Goal: Task Accomplishment & Management: Use online tool/utility

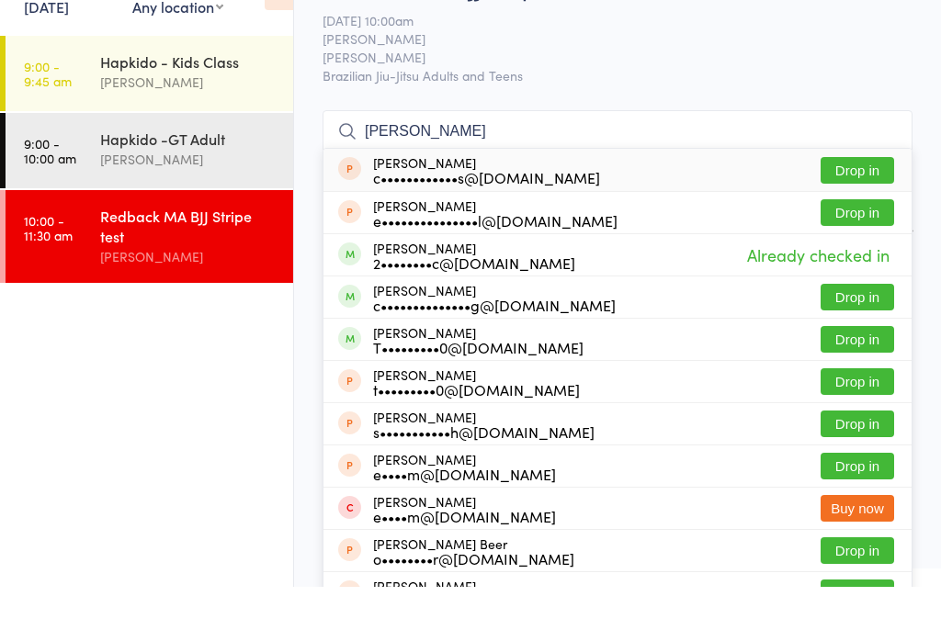
scroll to position [54, 0]
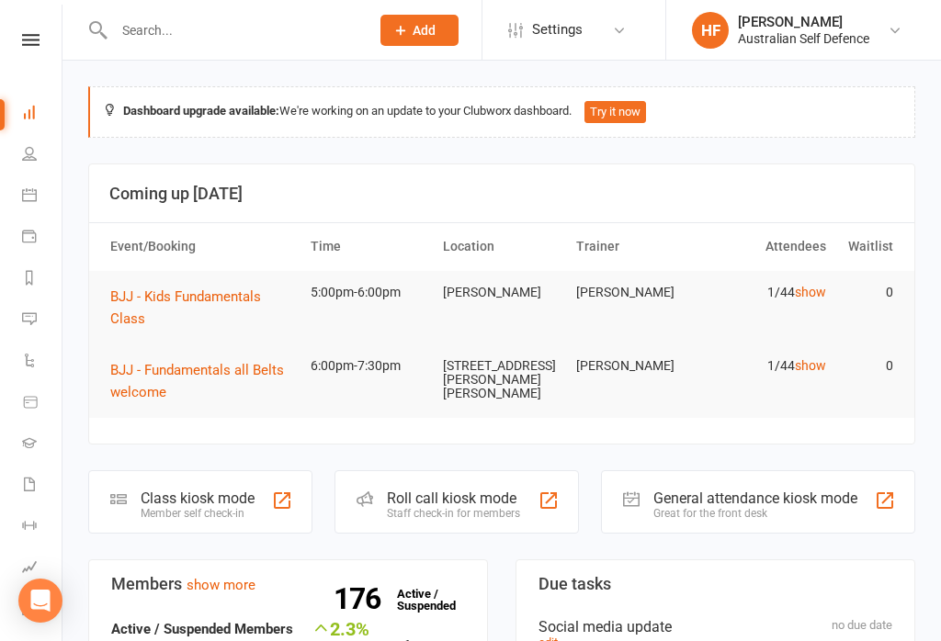
click at [214, 295] on span "BJJ - Kids Fundamentals Class" at bounding box center [185, 307] width 151 height 39
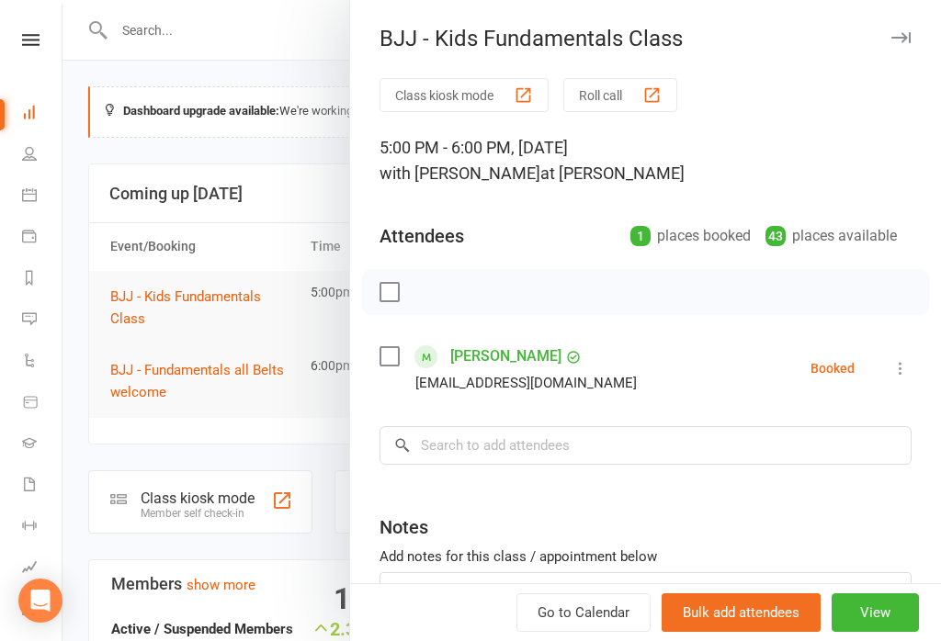
click at [886, 605] on button "View" at bounding box center [874, 612] width 87 height 39
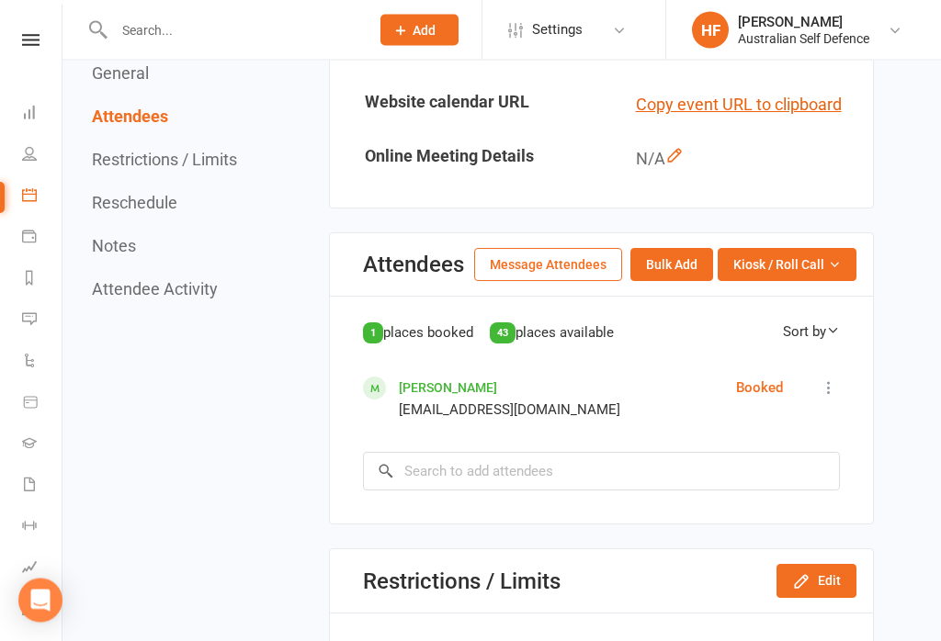
click at [792, 272] on button "Kiosk / Roll Call" at bounding box center [786, 265] width 139 height 33
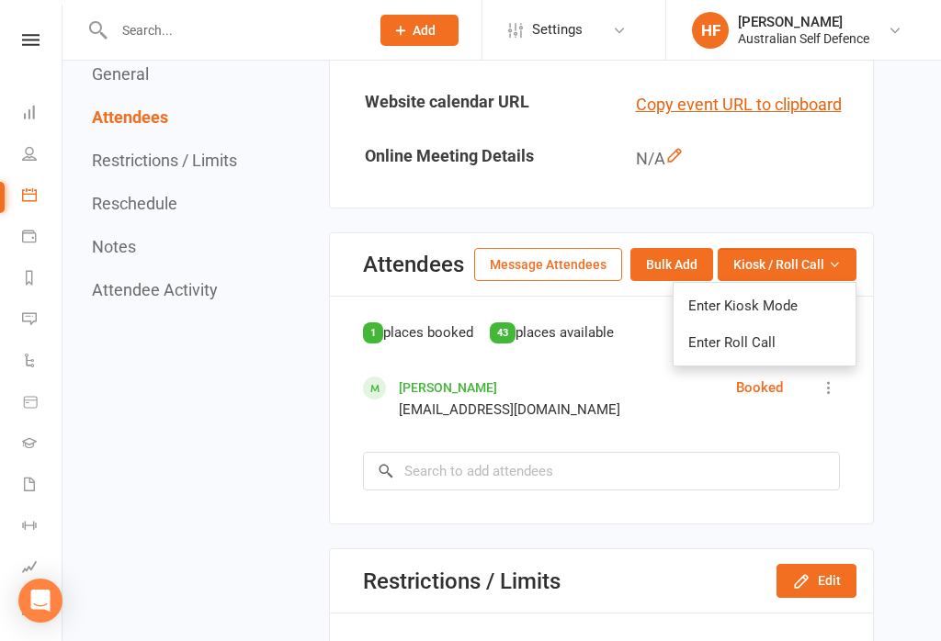
click at [798, 299] on link "Enter Kiosk Mode" at bounding box center [764, 306] width 182 height 37
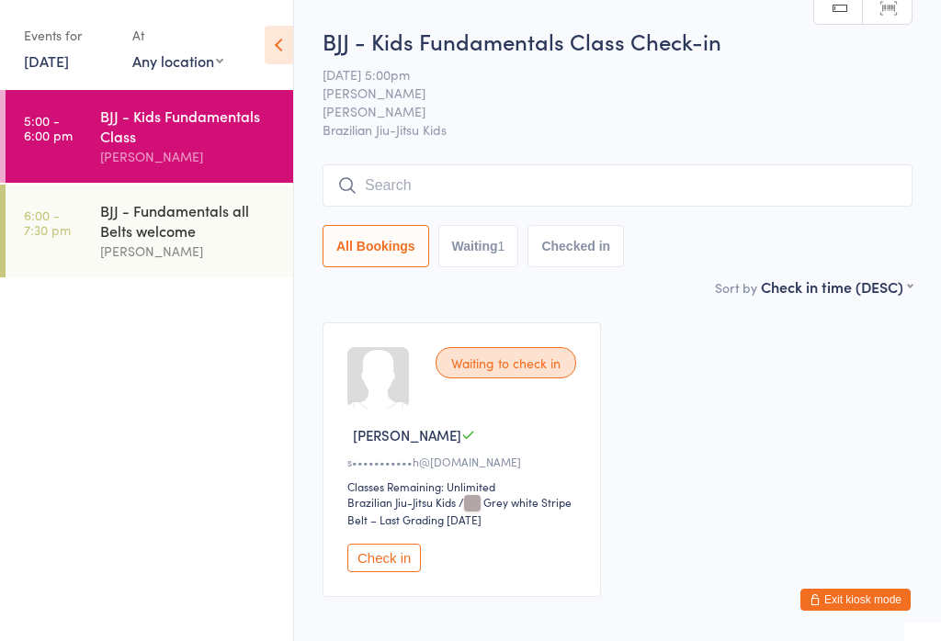
click at [736, 155] on div "BJJ - Kids Fundamentals Class Check-in 13 Oct 5:00pm Teeghan Iannelli Mitchell …" at bounding box center [617, 151] width 590 height 251
click at [805, 179] on input "search" at bounding box center [617, 185] width 590 height 42
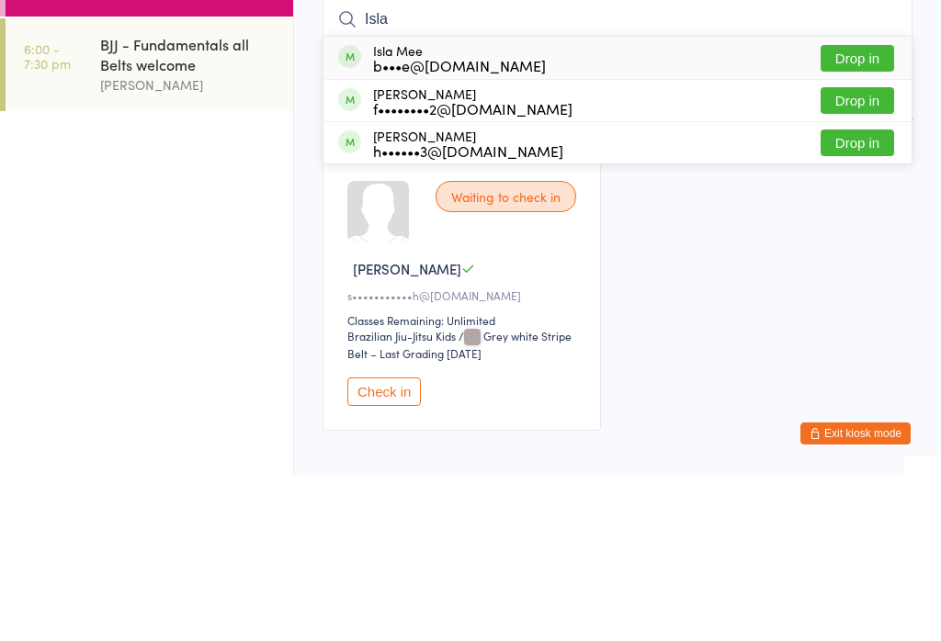
type input "Isla"
click at [861, 211] on button "Drop in" at bounding box center [856, 224] width 73 height 27
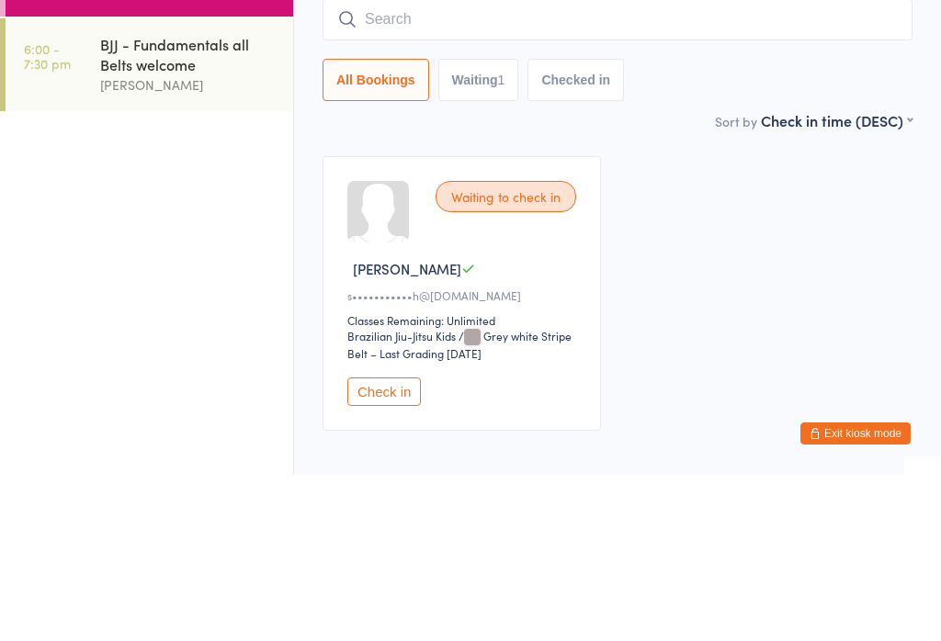
scroll to position [96, 0]
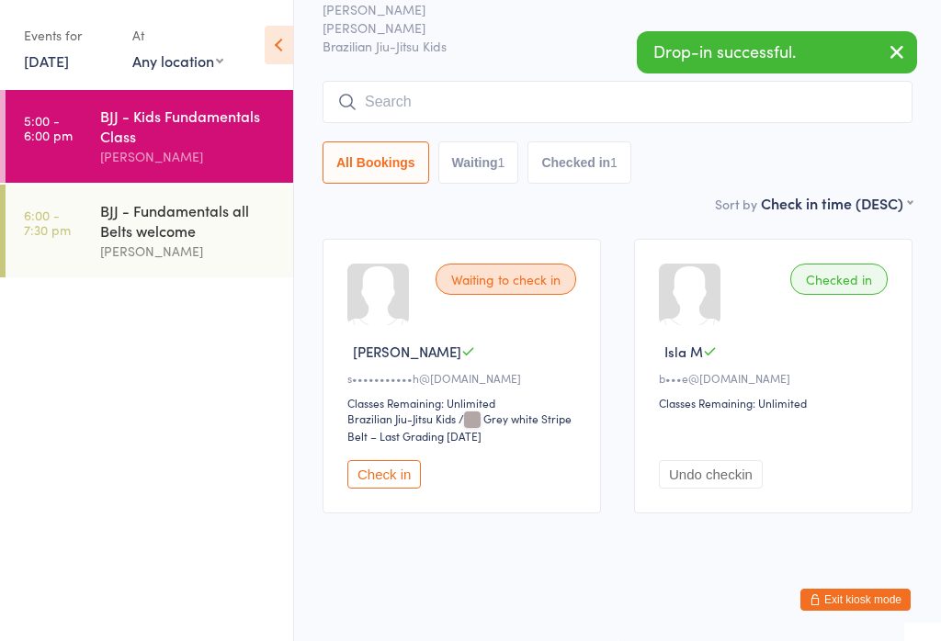
click at [428, 87] on input "search" at bounding box center [617, 102] width 590 height 42
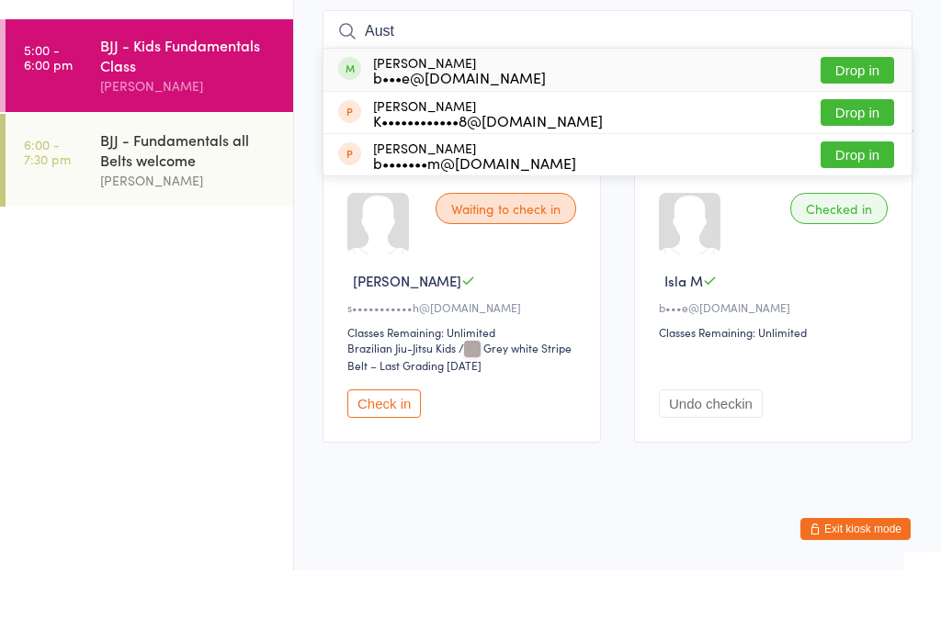
type input "Aust"
click at [867, 128] on button "Drop in" at bounding box center [856, 141] width 73 height 27
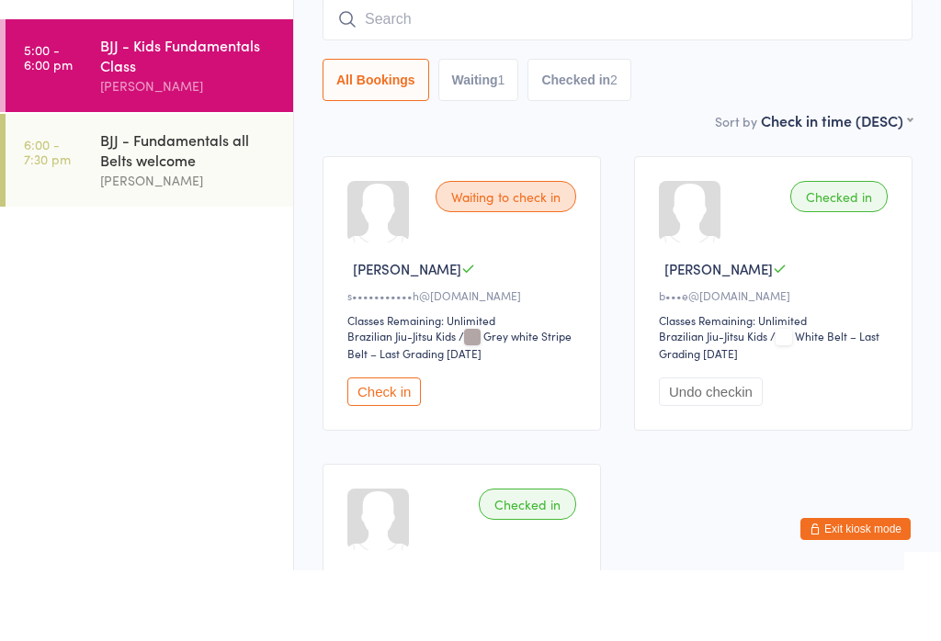
scroll to position [166, 0]
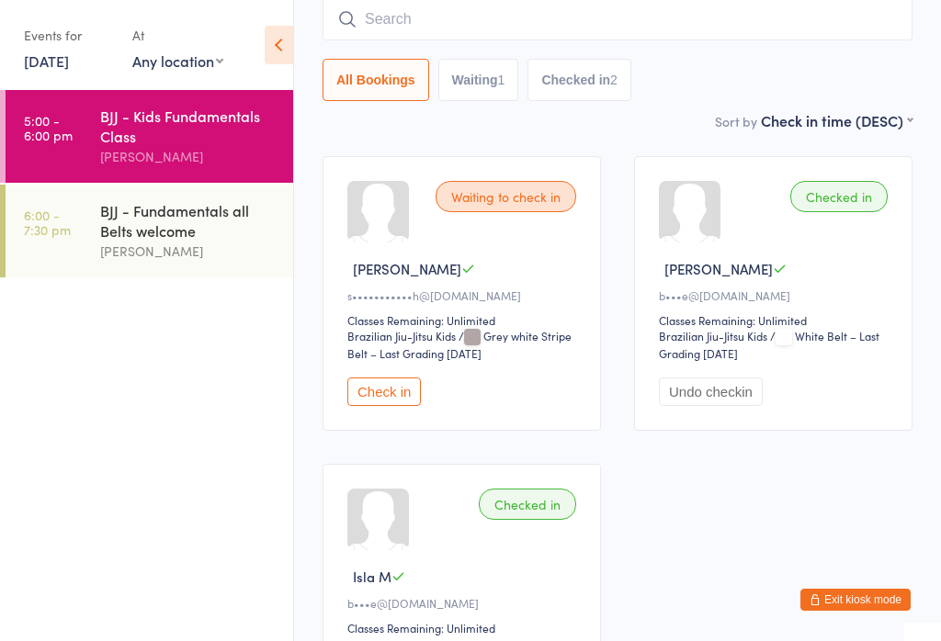
click at [381, 391] on button "Check in" at bounding box center [383, 392] width 73 height 28
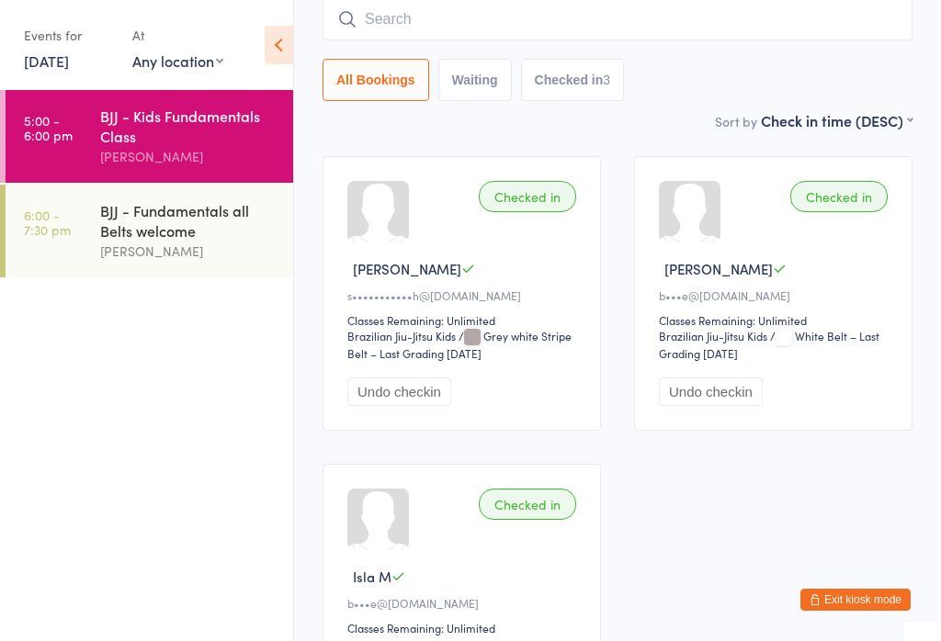
click at [390, 11] on input "search" at bounding box center [617, 19] width 590 height 42
type input "A"
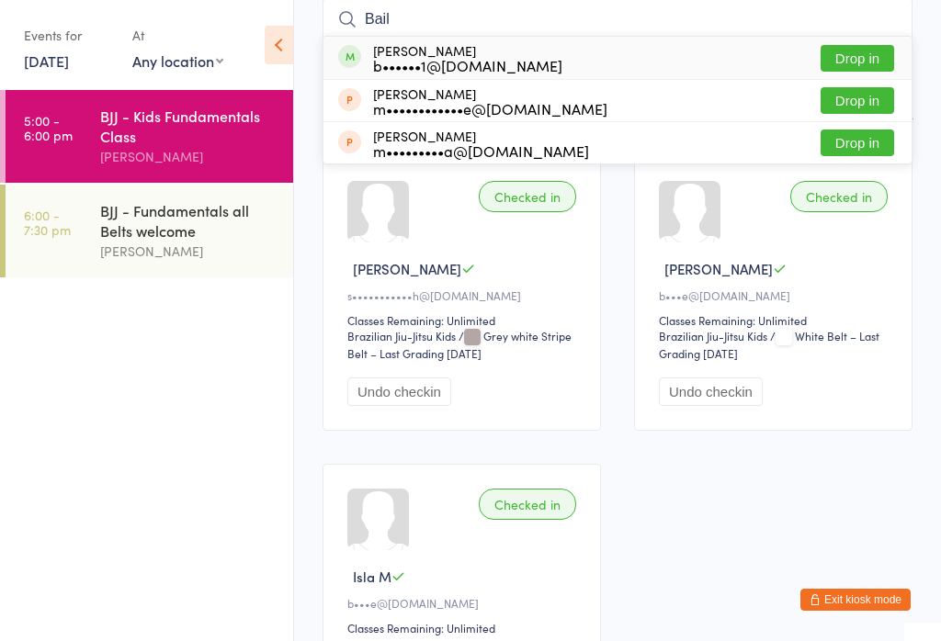
type input "Bail"
click at [874, 51] on button "Drop in" at bounding box center [856, 58] width 73 height 27
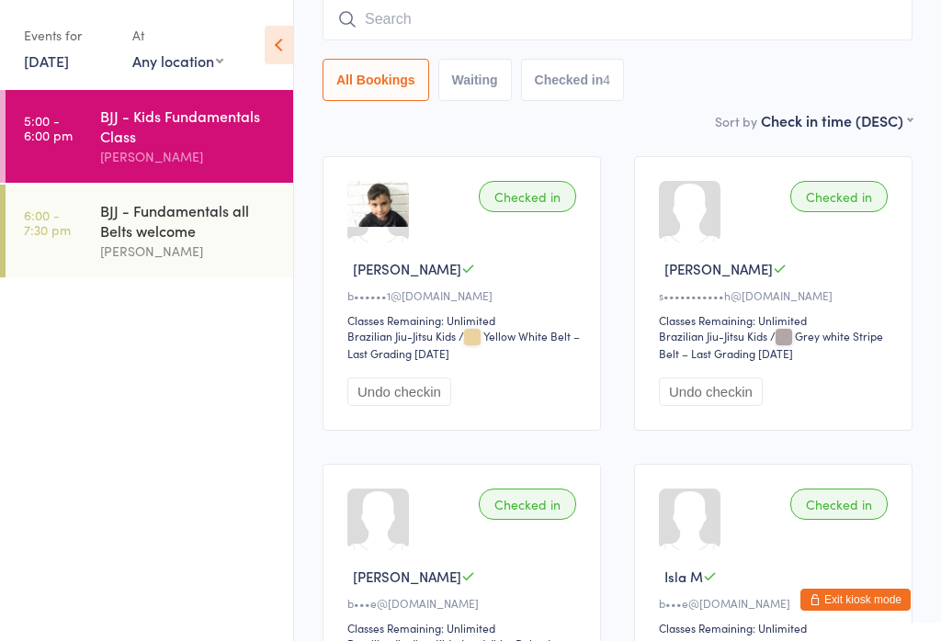
click at [711, 25] on input "search" at bounding box center [617, 19] width 590 height 42
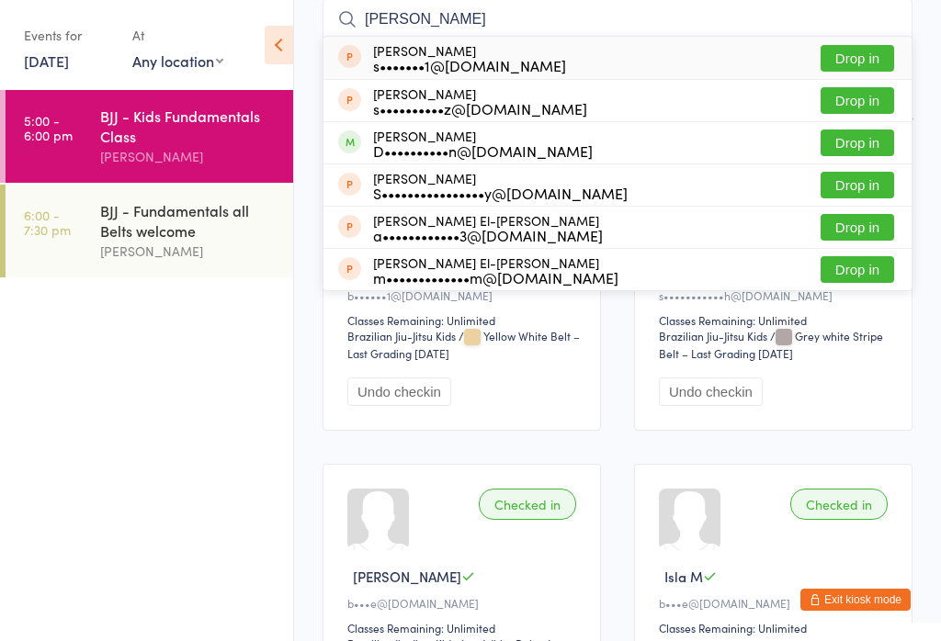
type input "Sam"
click at [853, 141] on button "Drop in" at bounding box center [856, 143] width 73 height 27
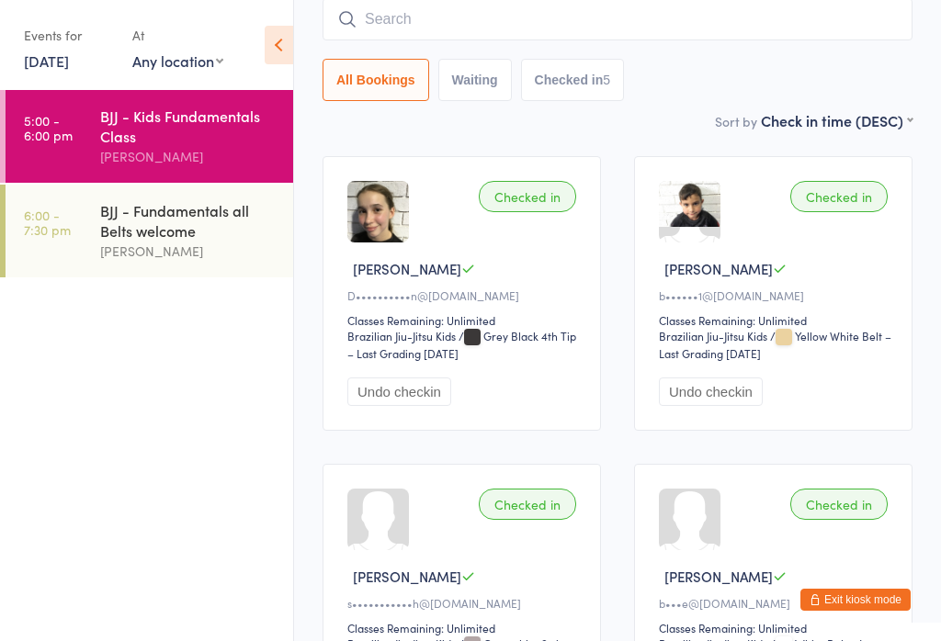
click at [762, 40] on input "search" at bounding box center [617, 19] width 590 height 42
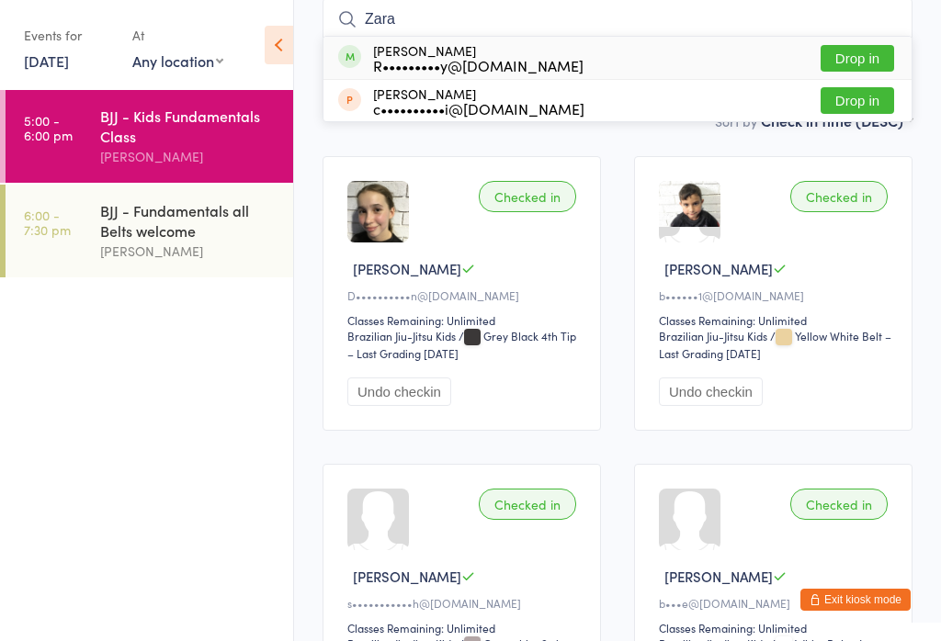
type input "Zara"
click at [878, 53] on button "Drop in" at bounding box center [856, 58] width 73 height 27
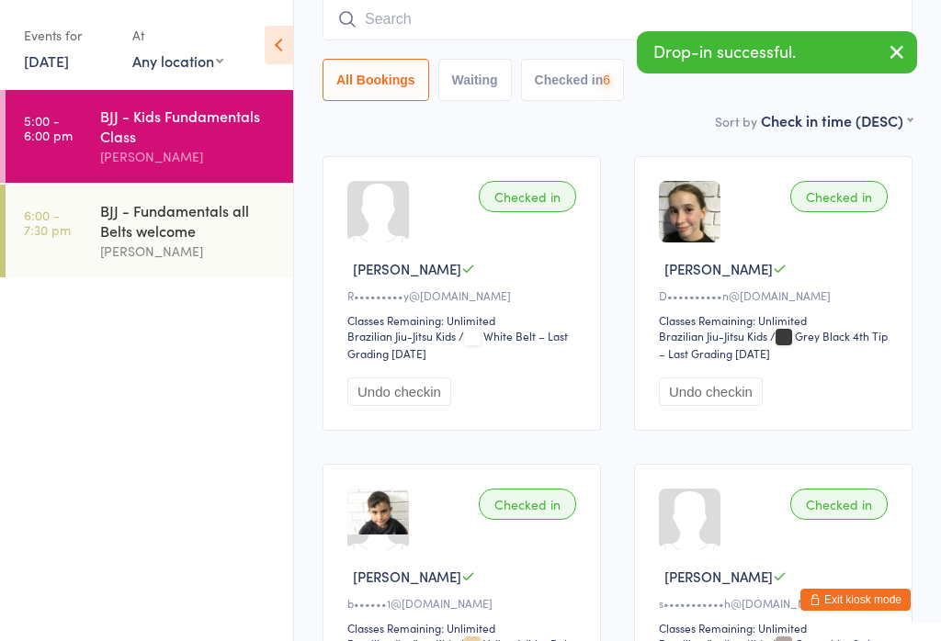
click at [743, 15] on input "search" at bounding box center [617, 19] width 590 height 42
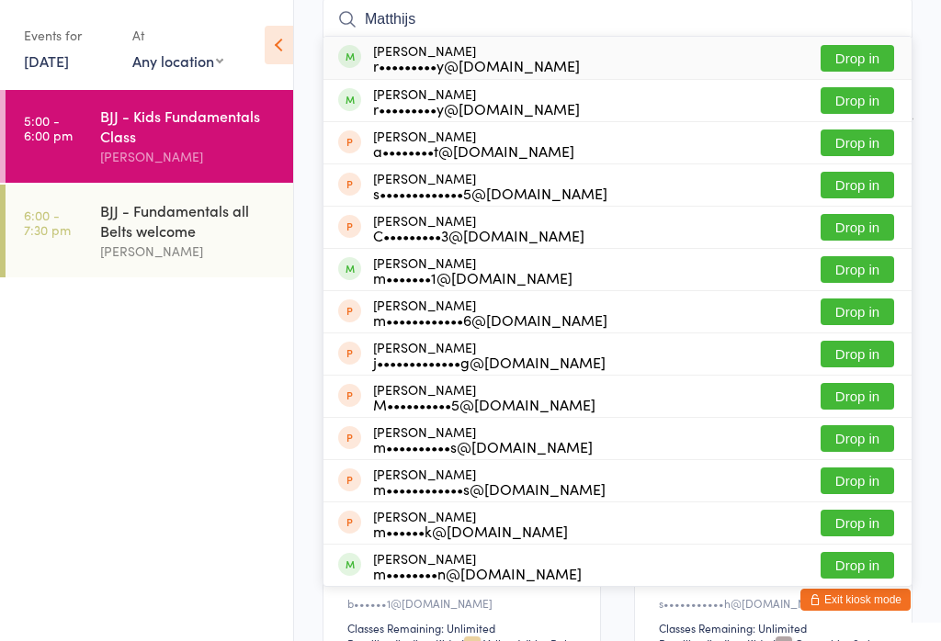
type input "Matthijs"
click at [874, 57] on button "Drop in" at bounding box center [856, 58] width 73 height 27
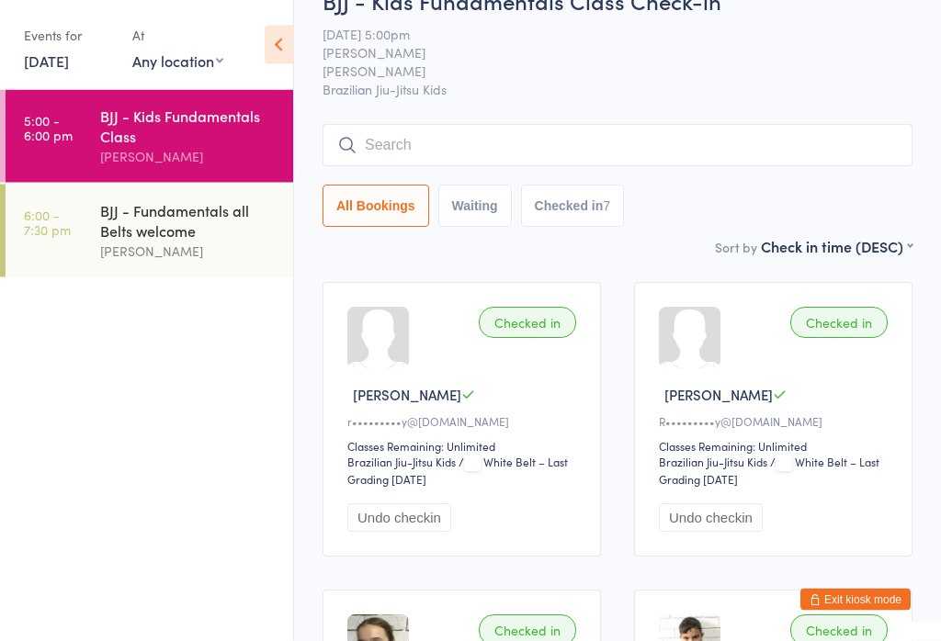
scroll to position [0, 0]
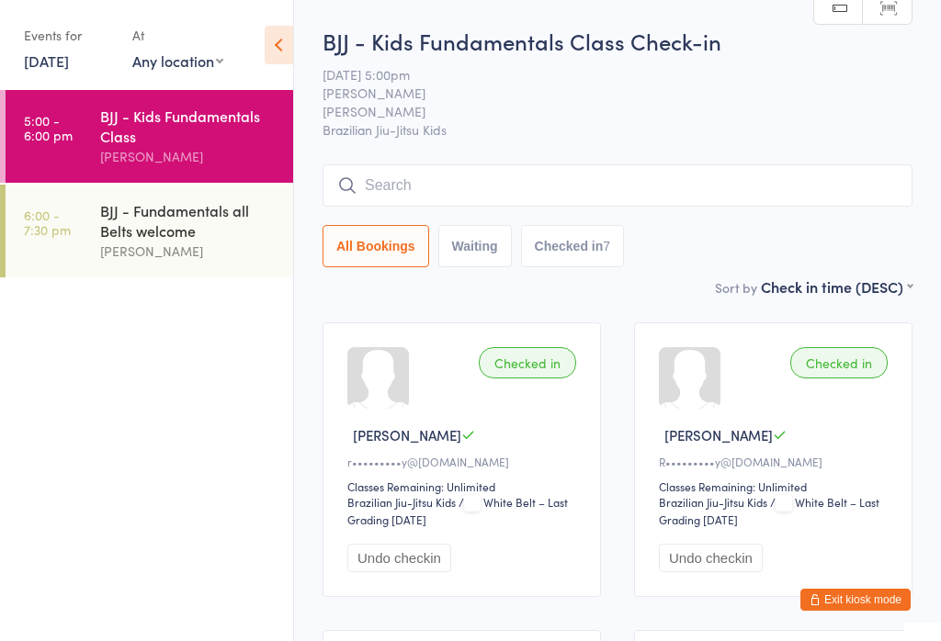
click at [503, 198] on input "search" at bounding box center [617, 185] width 590 height 42
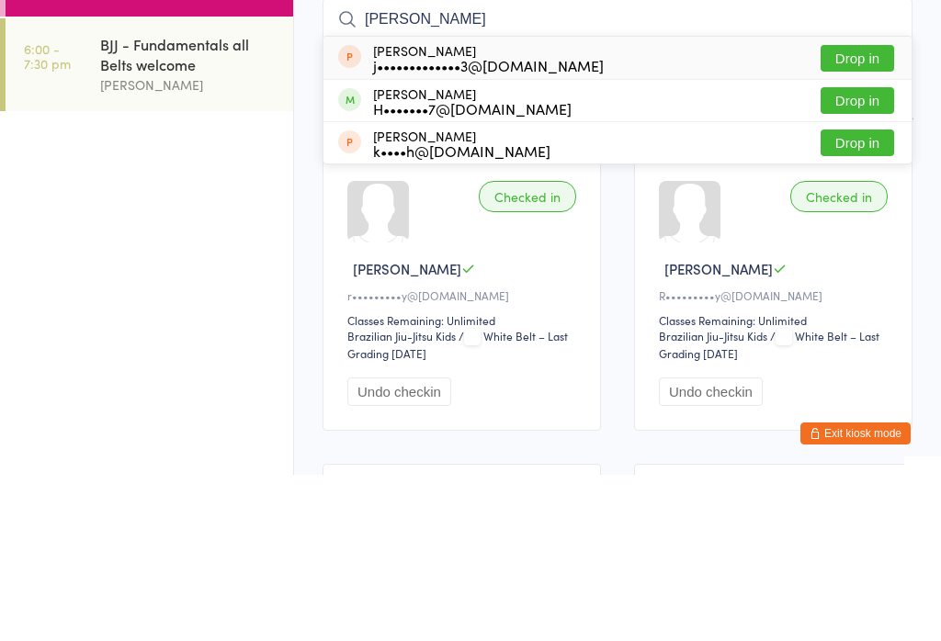
type input "Jaeden"
click at [881, 254] on button "Drop in" at bounding box center [856, 267] width 73 height 27
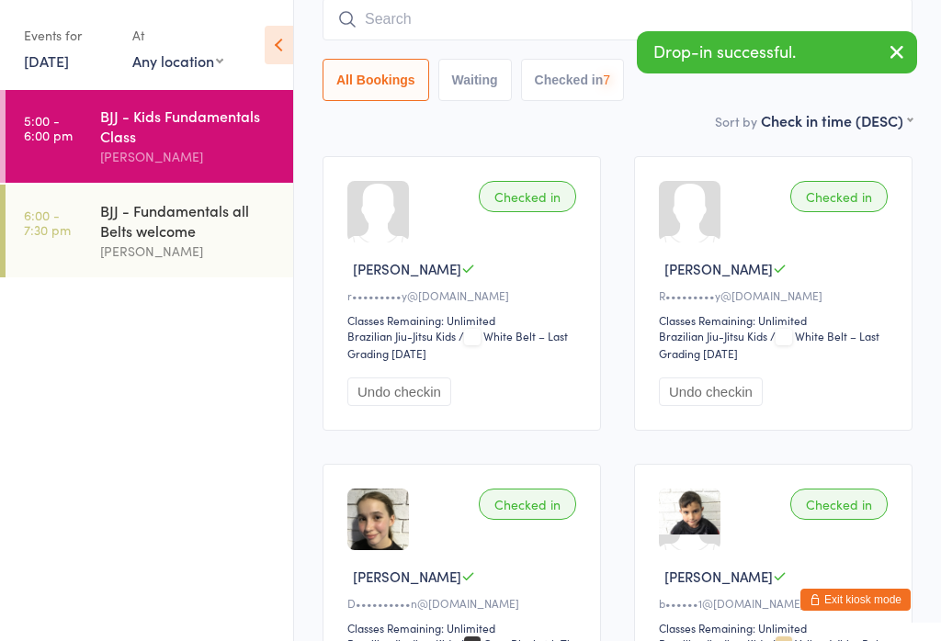
click at [604, 36] on input "search" at bounding box center [617, 19] width 590 height 42
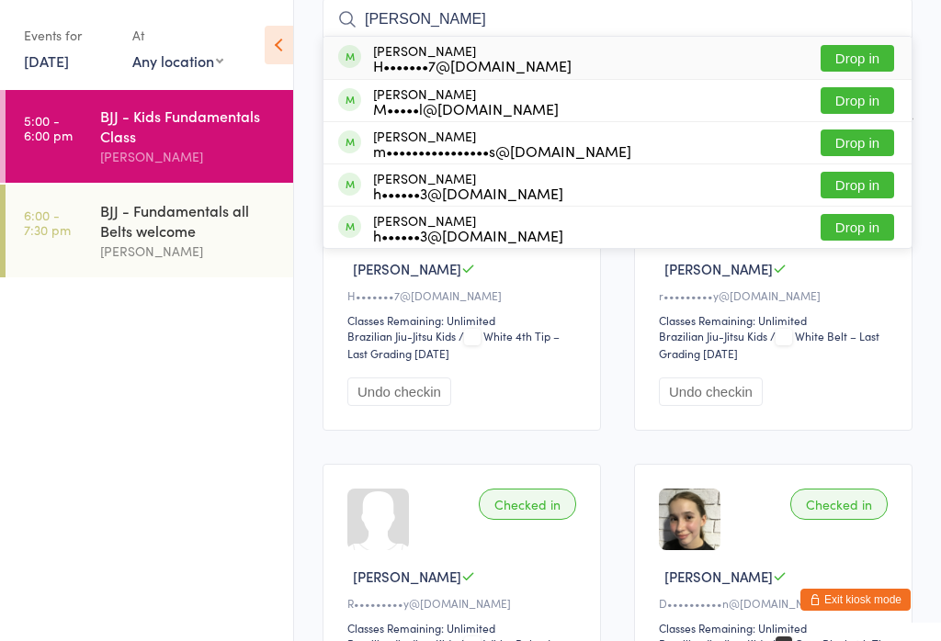
type input "Evan"
click at [875, 61] on button "Drop in" at bounding box center [856, 58] width 73 height 27
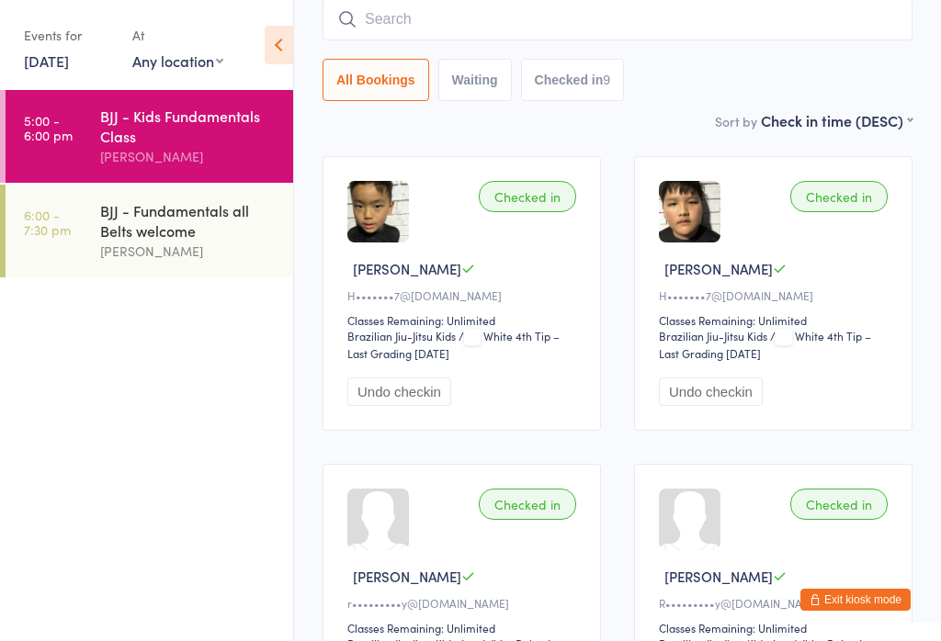
click at [537, 19] on input "search" at bounding box center [617, 19] width 590 height 42
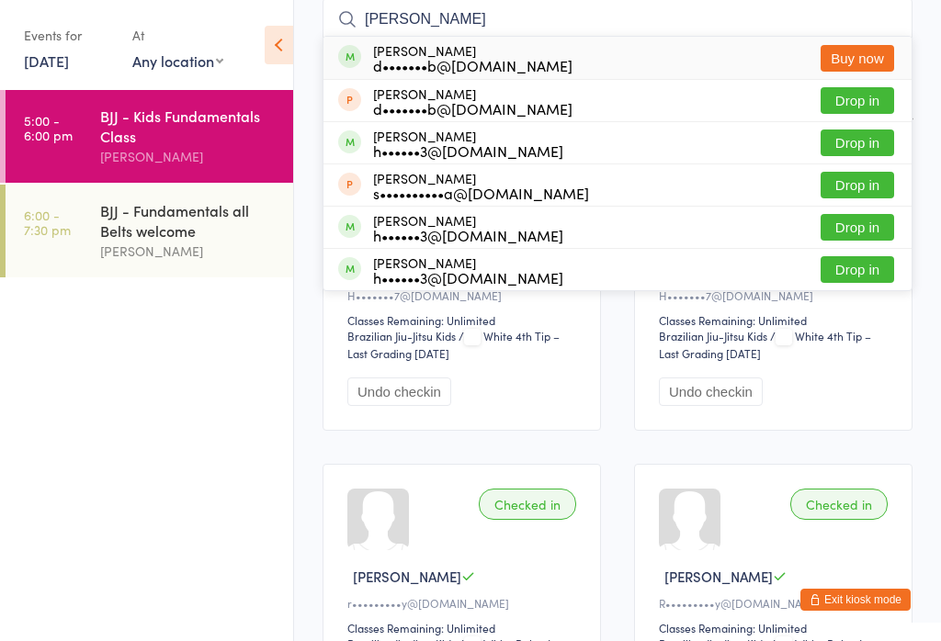
type input "Sonny"
click at [853, 106] on button "Drop in" at bounding box center [856, 100] width 73 height 27
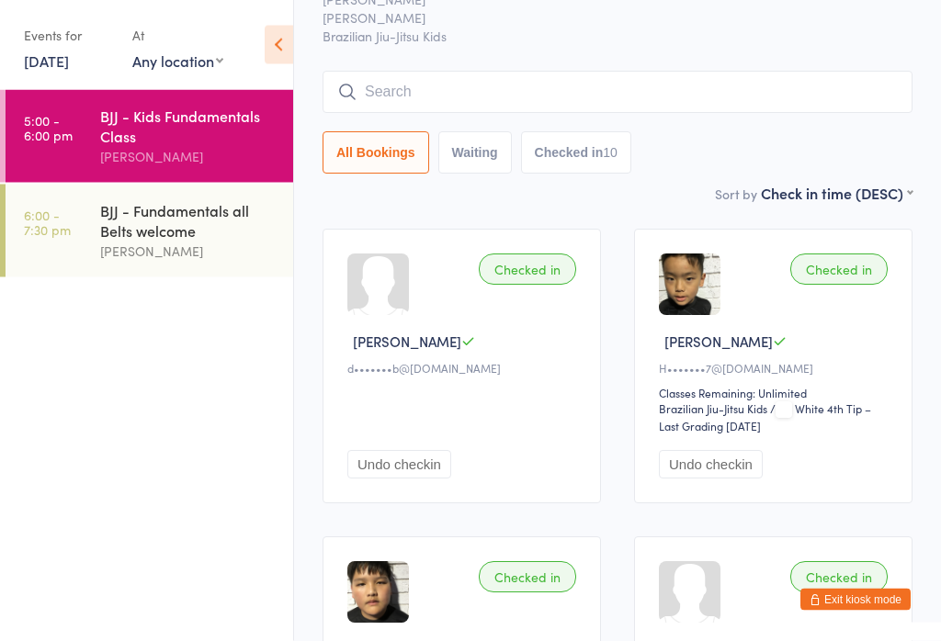
scroll to position [71, 0]
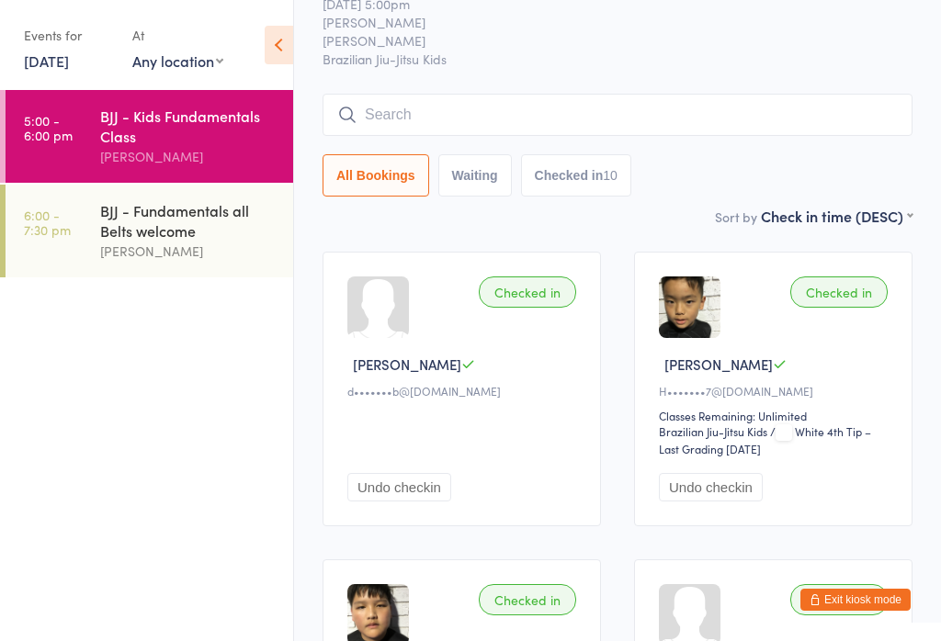
click at [578, 97] on input "search" at bounding box center [617, 115] width 590 height 42
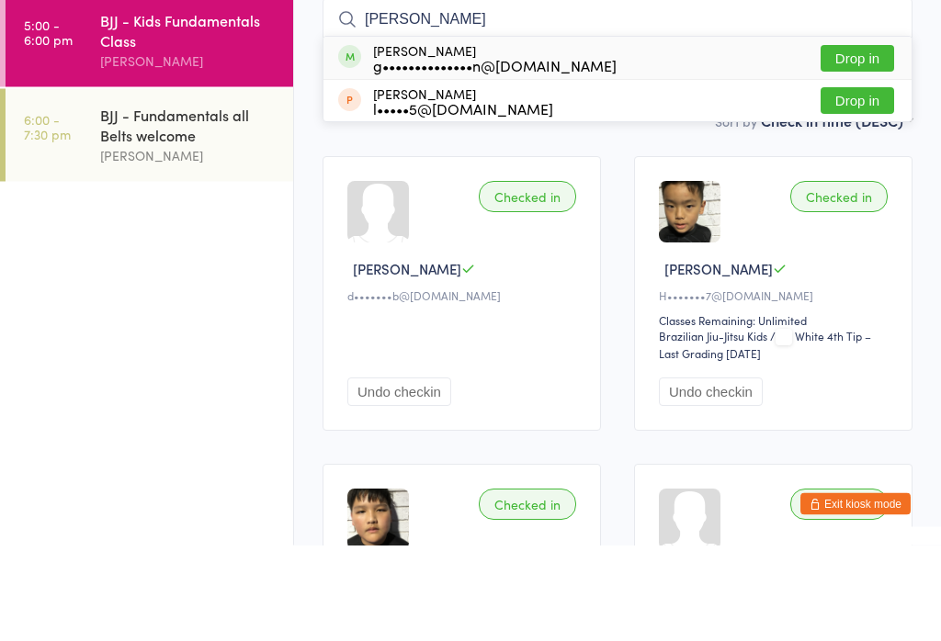
type input "Lisia"
click at [864, 141] on button "Drop in" at bounding box center [856, 154] width 73 height 27
